Goal: Task Accomplishment & Management: Manage account settings

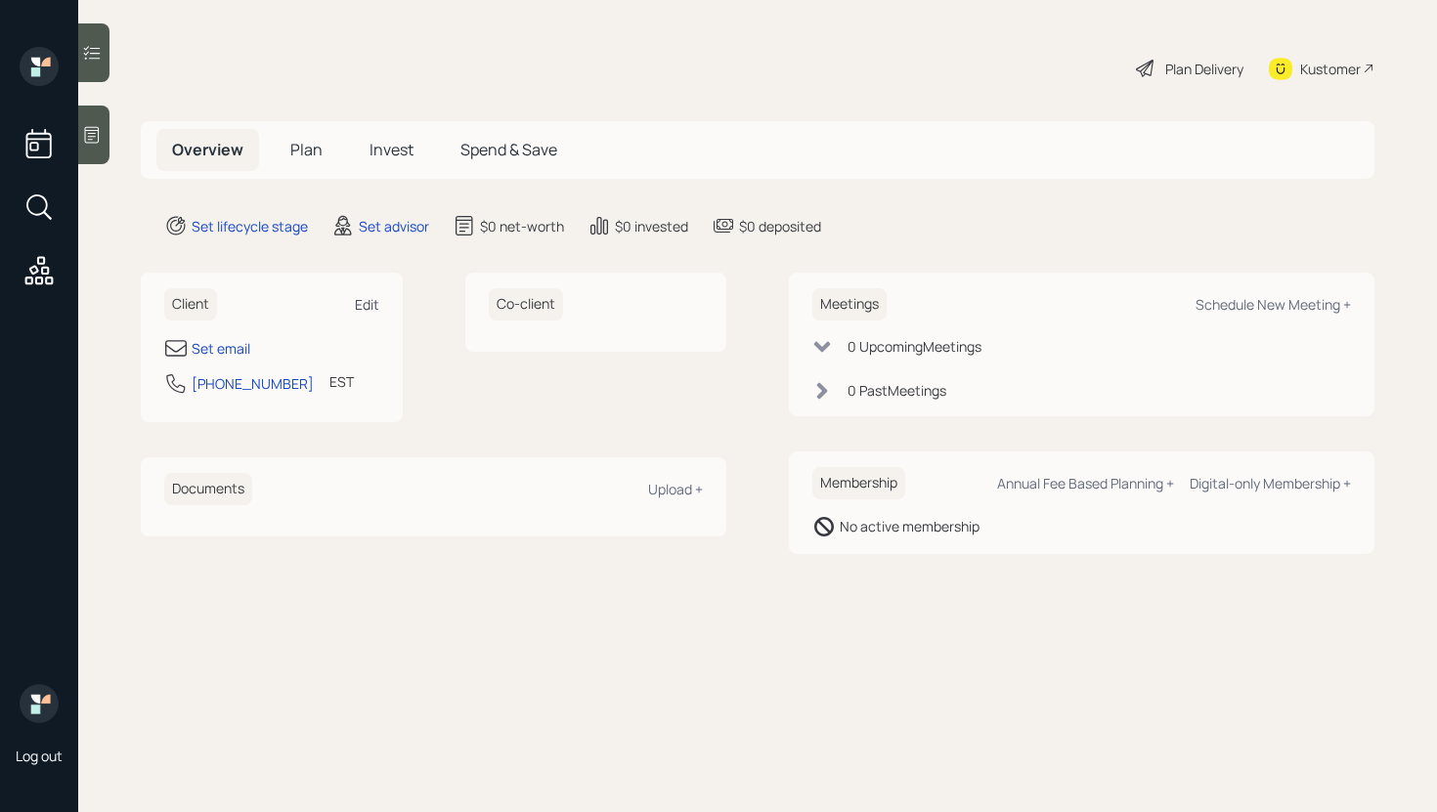
click at [363, 301] on div "Edit" at bounding box center [367, 304] width 24 height 19
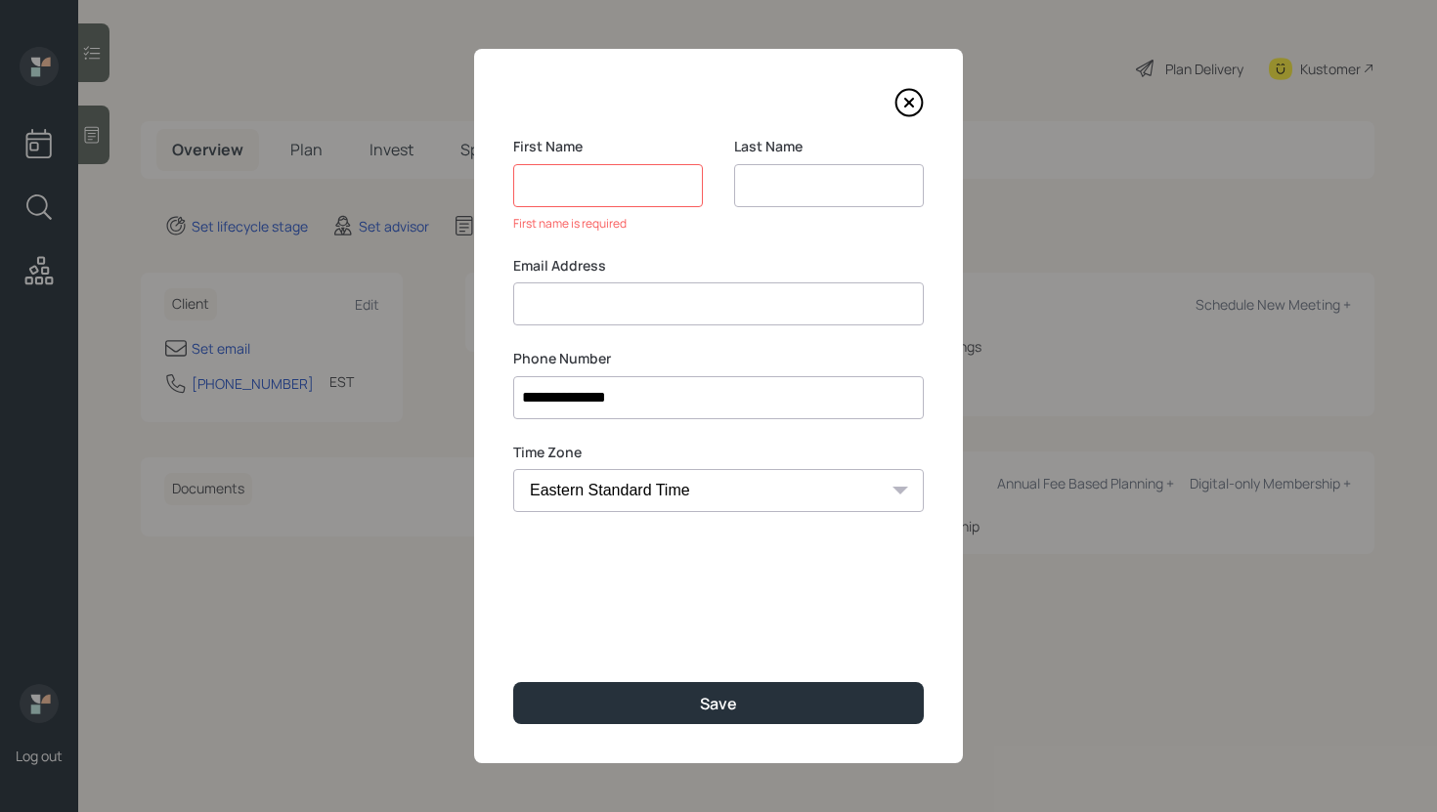
click at [588, 274] on div "Email Address" at bounding box center [718, 291] width 411 height 70
paste input "Van Wensil farmvan@gmail.com"
drag, startPoint x: 602, startPoint y: 305, endPoint x: 457, endPoint y: 300, distance: 145.7
click at [457, 300] on div "**********" at bounding box center [718, 406] width 1437 height 812
type input "farmvan@gmail.com"
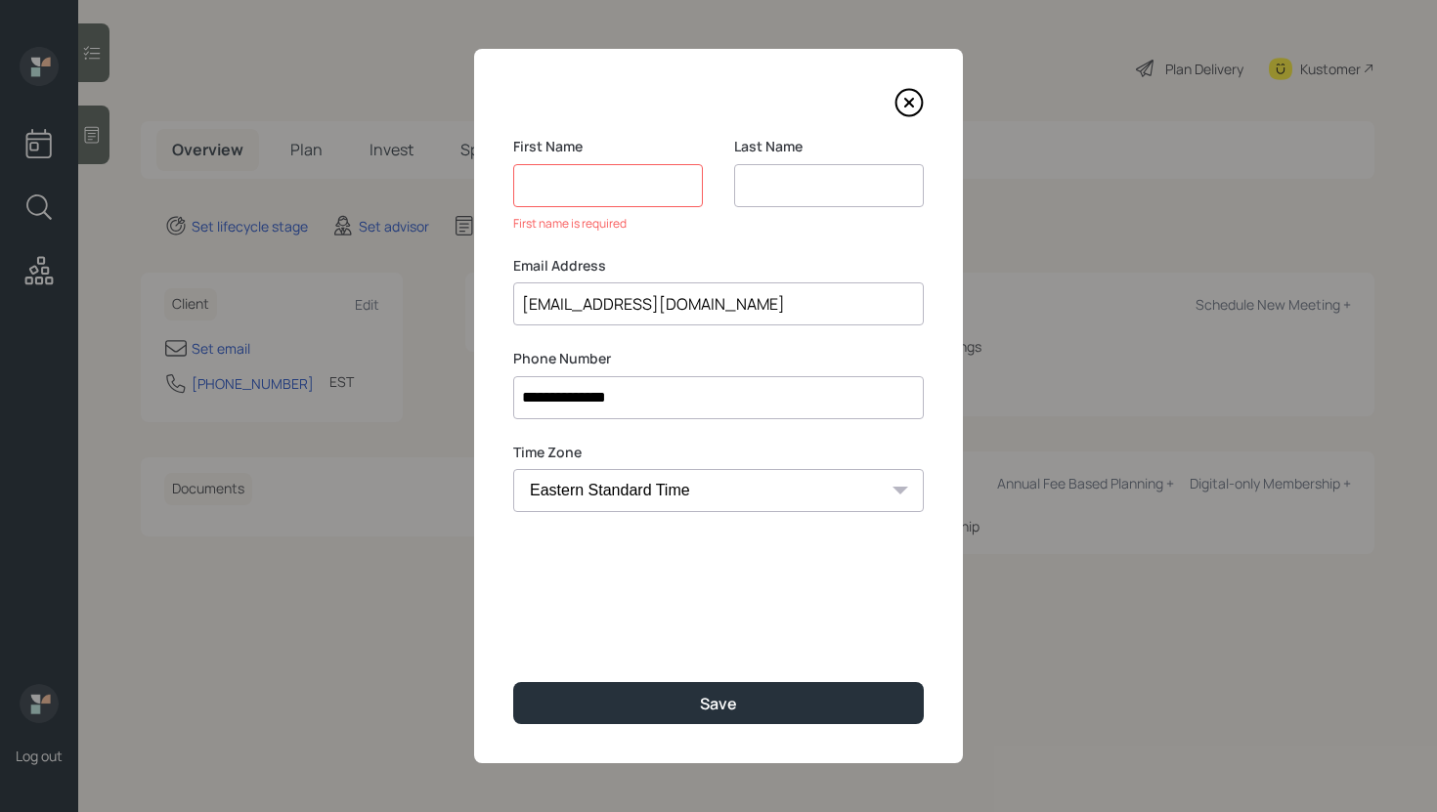
click at [544, 208] on div "First Name First name is required" at bounding box center [608, 185] width 190 height 96
paste input "Van Wensil"
click at [545, 198] on input at bounding box center [608, 185] width 190 height 43
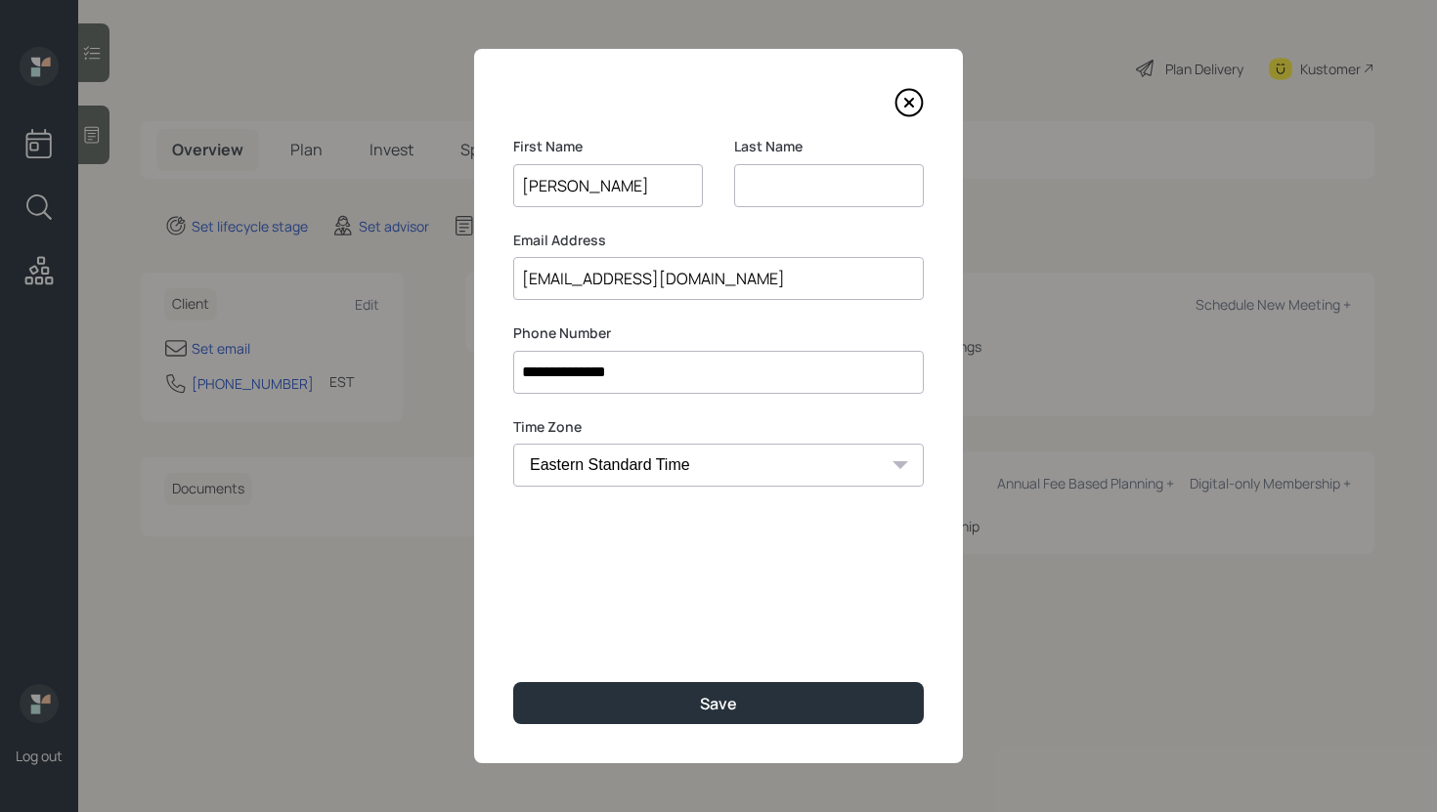
click at [581, 183] on input "Van Wensil" at bounding box center [608, 185] width 190 height 43
type input "Van"
click at [848, 169] on input at bounding box center [829, 185] width 190 height 43
paste input "Wensil"
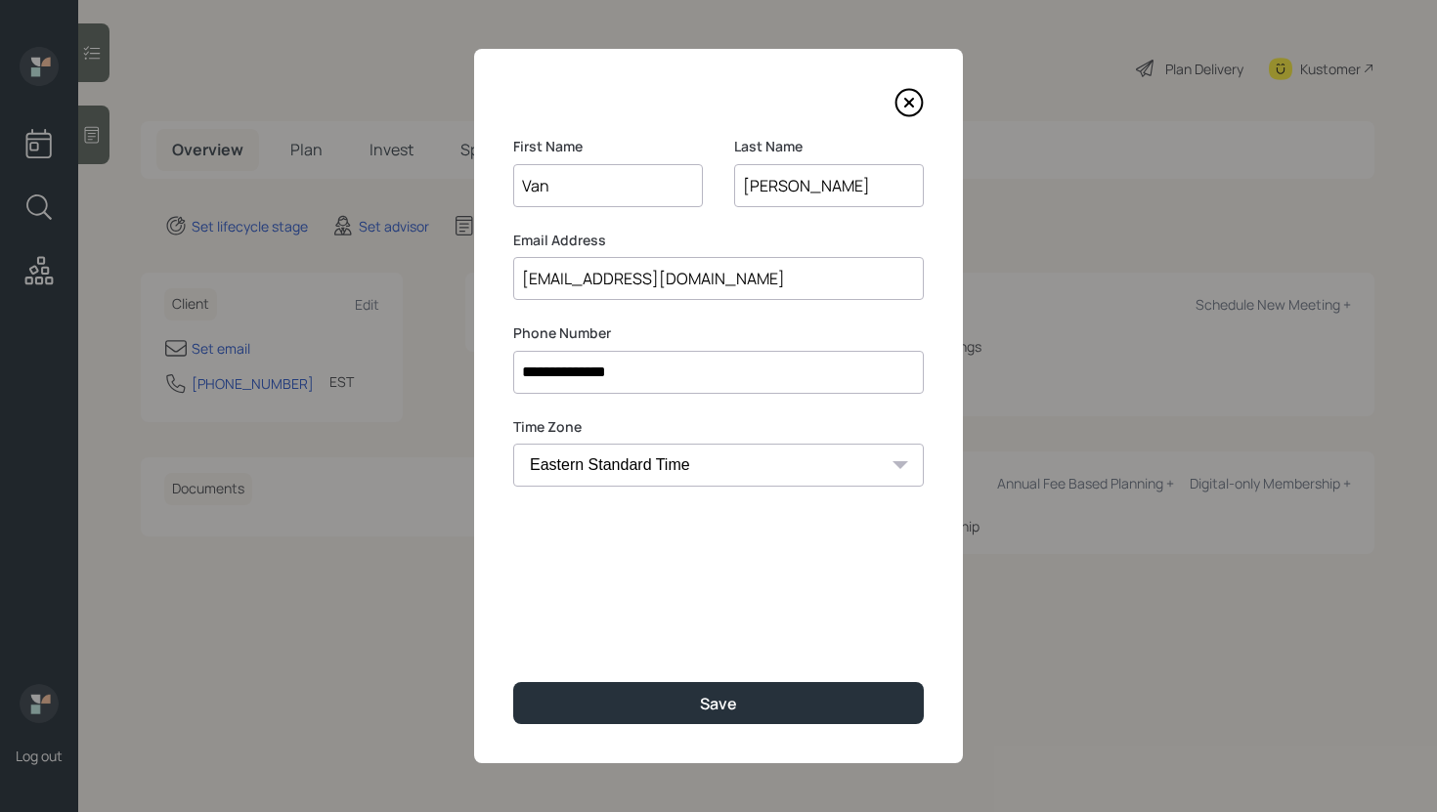
type input "Wensil"
click at [618, 184] on input "Van" at bounding box center [608, 185] width 190 height 43
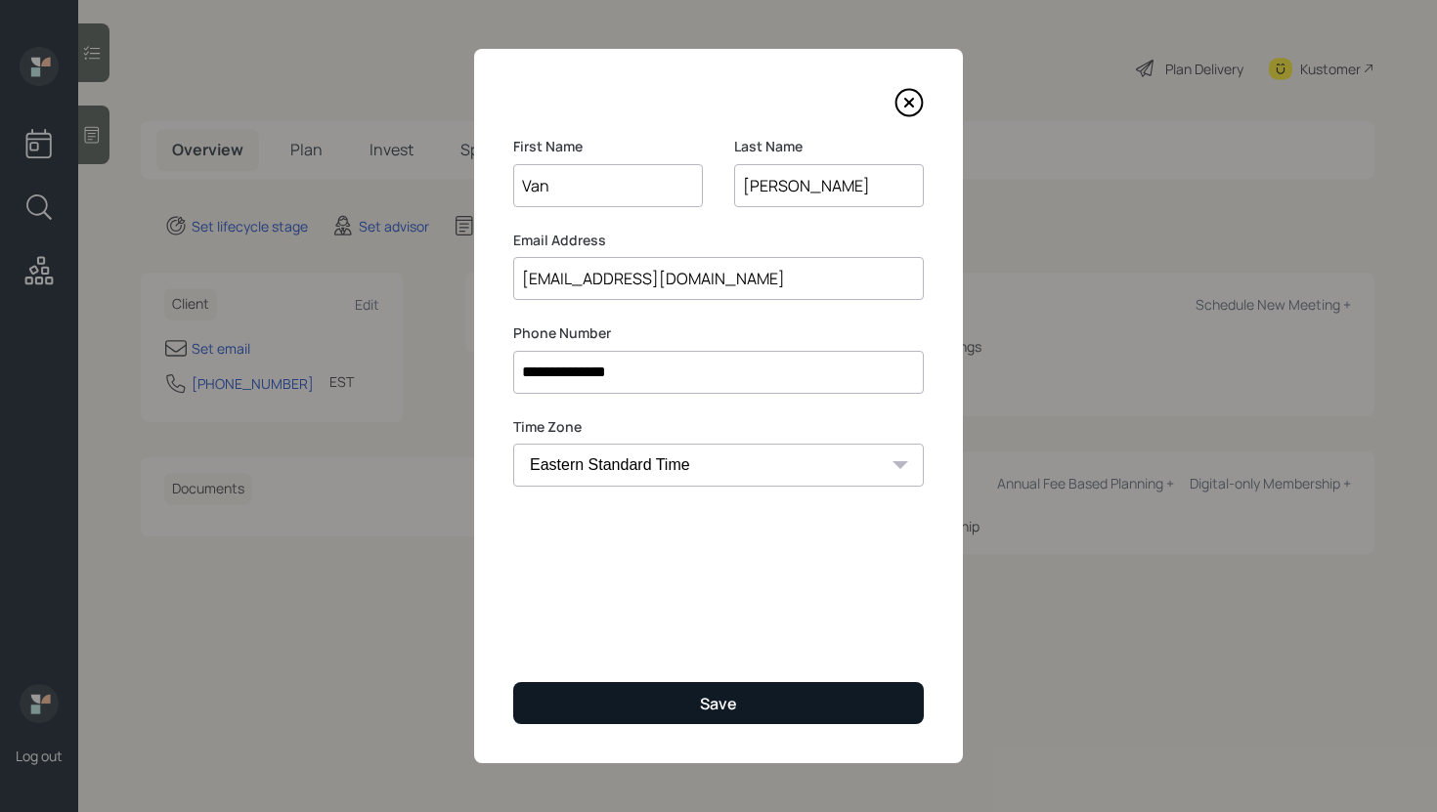
type input "Van"
click at [737, 702] on button "Save" at bounding box center [718, 703] width 411 height 42
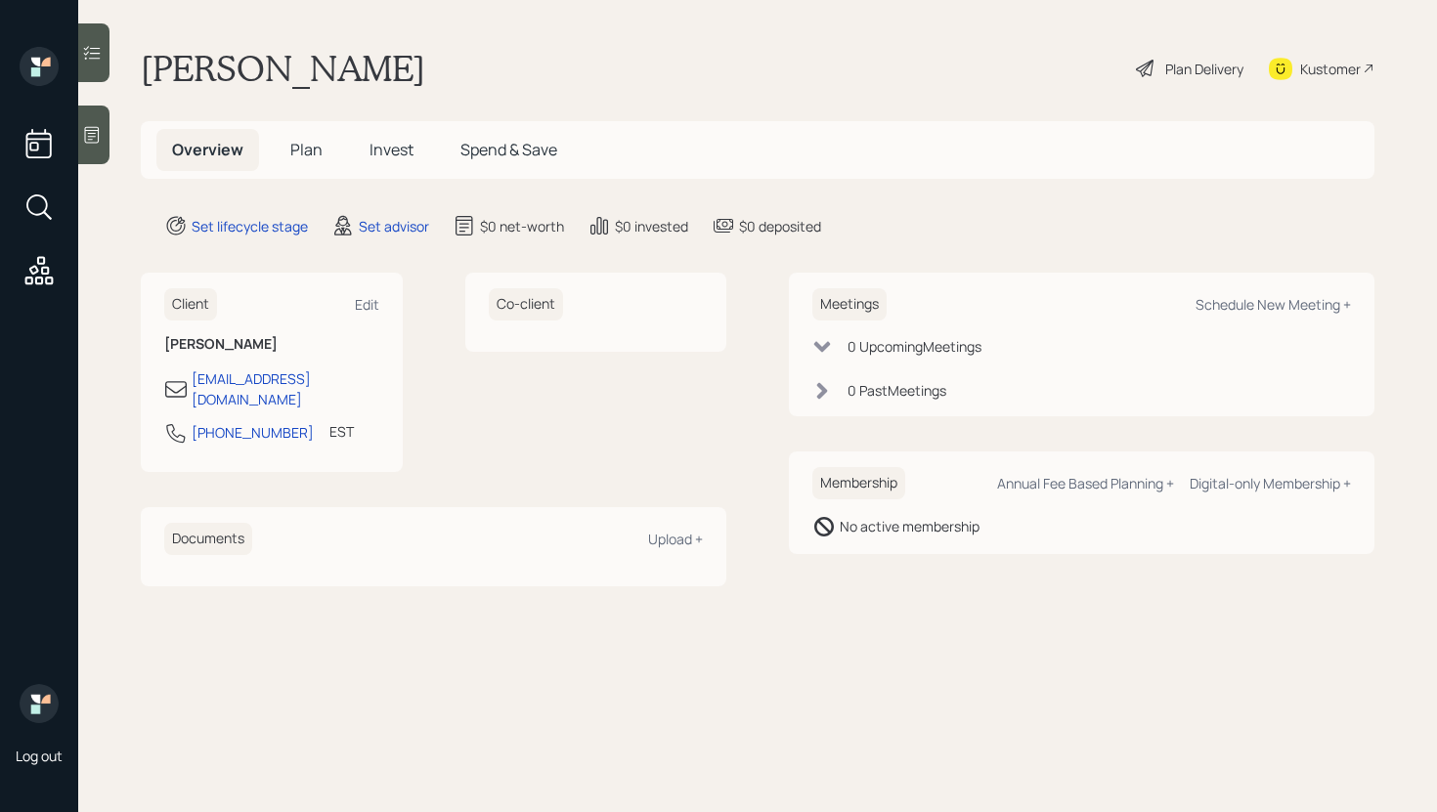
click at [174, 69] on h1 "Van Wensil" at bounding box center [283, 68] width 284 height 43
copy h1 "Van"
click at [247, 58] on h1 "Van Wensil" at bounding box center [283, 68] width 284 height 43
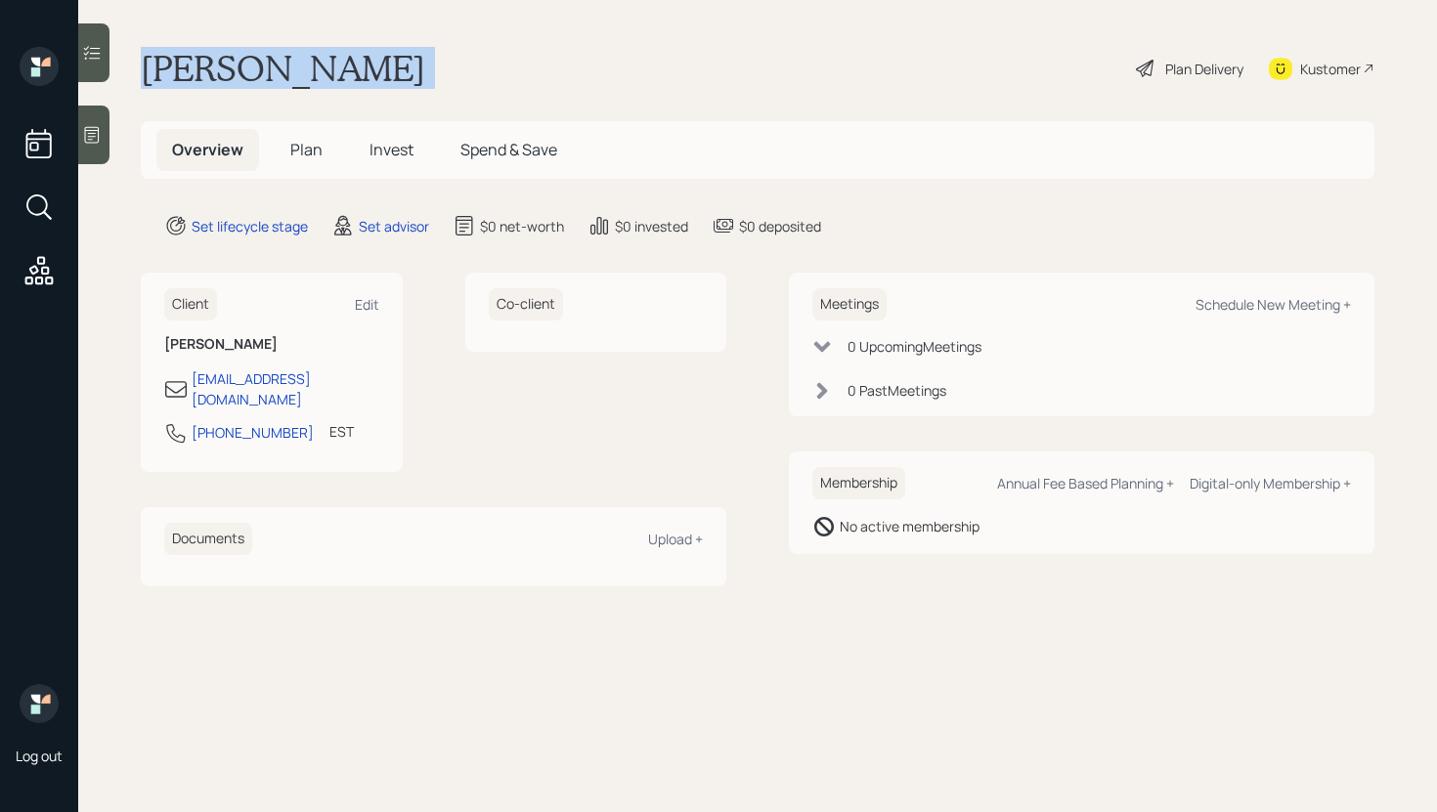
click at [247, 58] on h1 "Van Wensil" at bounding box center [283, 68] width 284 height 43
copy div "Van Wensil"
